Goal: Find contact information: Find contact information

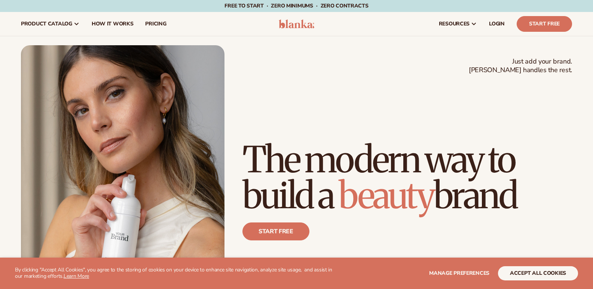
click at [374, 142] on h1 "The modern way to build a beauty brand" at bounding box center [407, 178] width 330 height 72
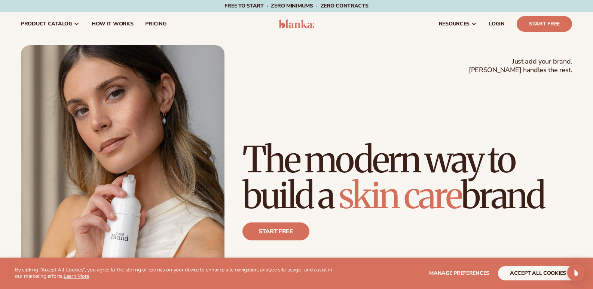
scroll to position [3164, 0]
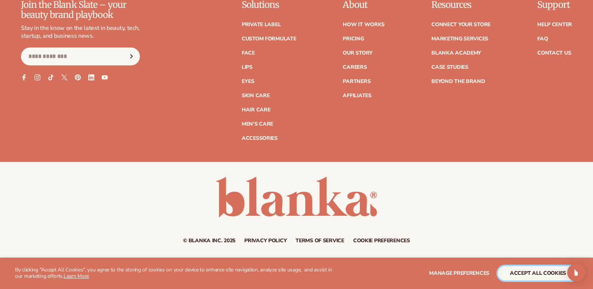
click at [522, 274] on button "accept all cookies" at bounding box center [538, 273] width 80 height 14
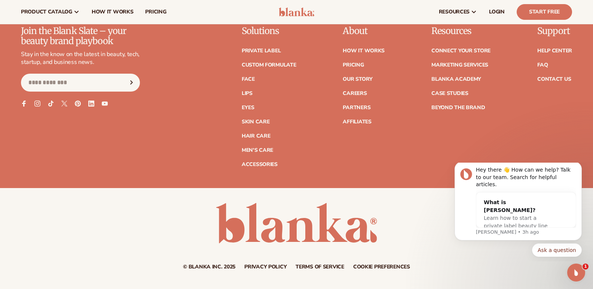
scroll to position [3126, 0]
click at [551, 82] on link "Contact Us" at bounding box center [554, 79] width 34 height 5
